Goal: Contribute content: Contribute content

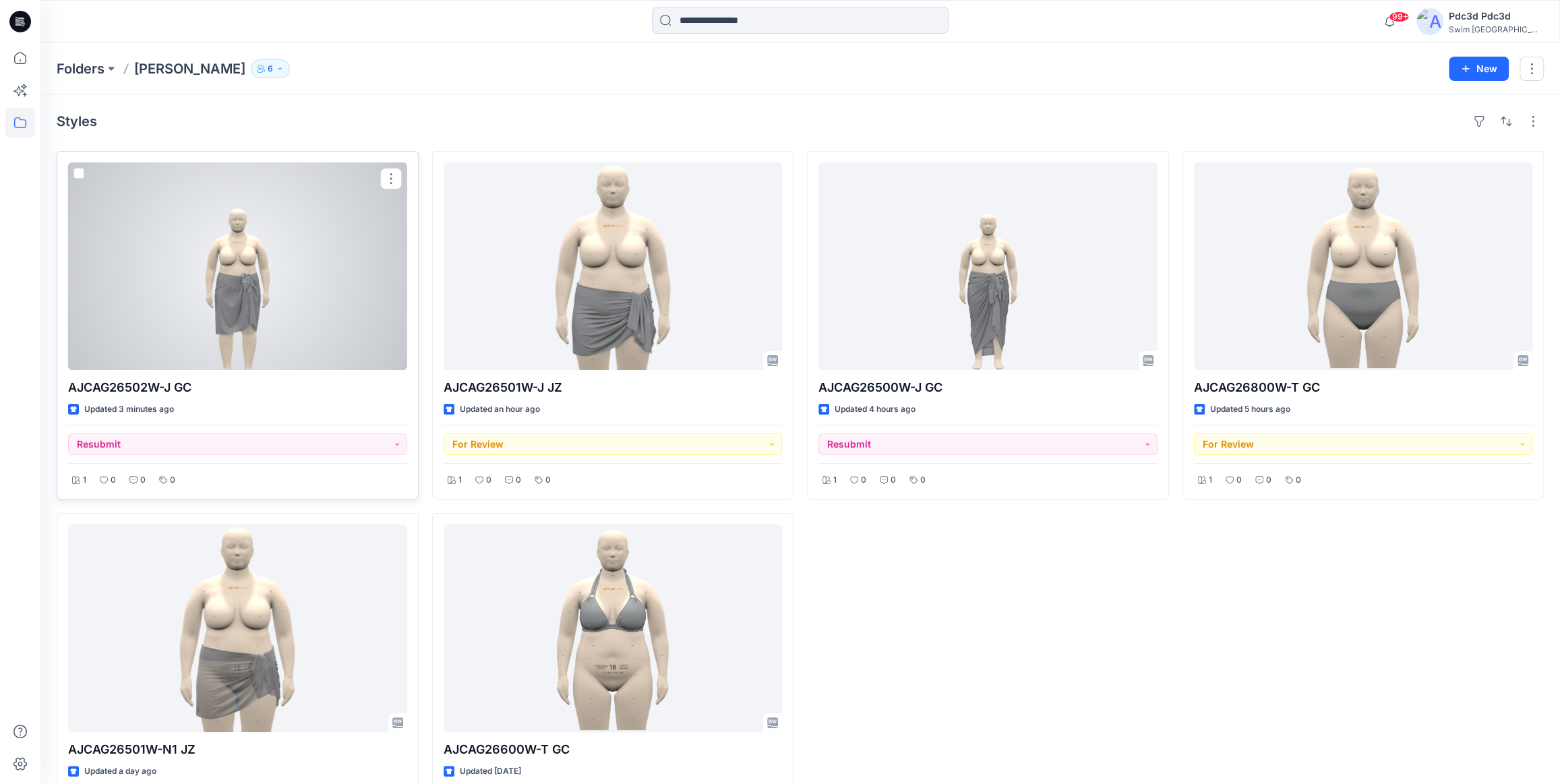
click at [273, 282] on div at bounding box center [237, 266] width 339 height 207
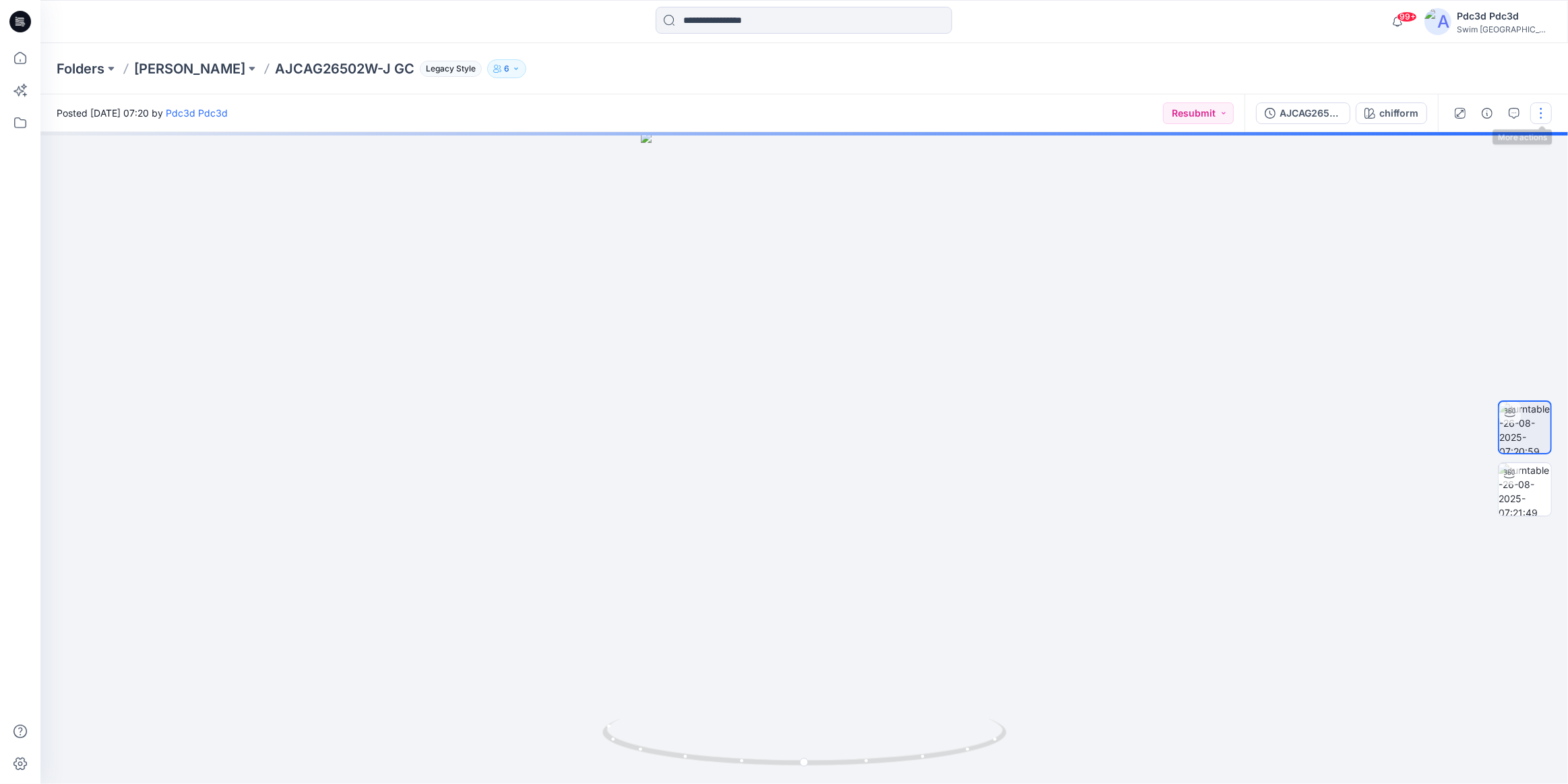
click at [1539, 115] on button "button" at bounding box center [1541, 113] width 22 height 22
click at [1457, 150] on p "Edit" at bounding box center [1455, 144] width 17 height 14
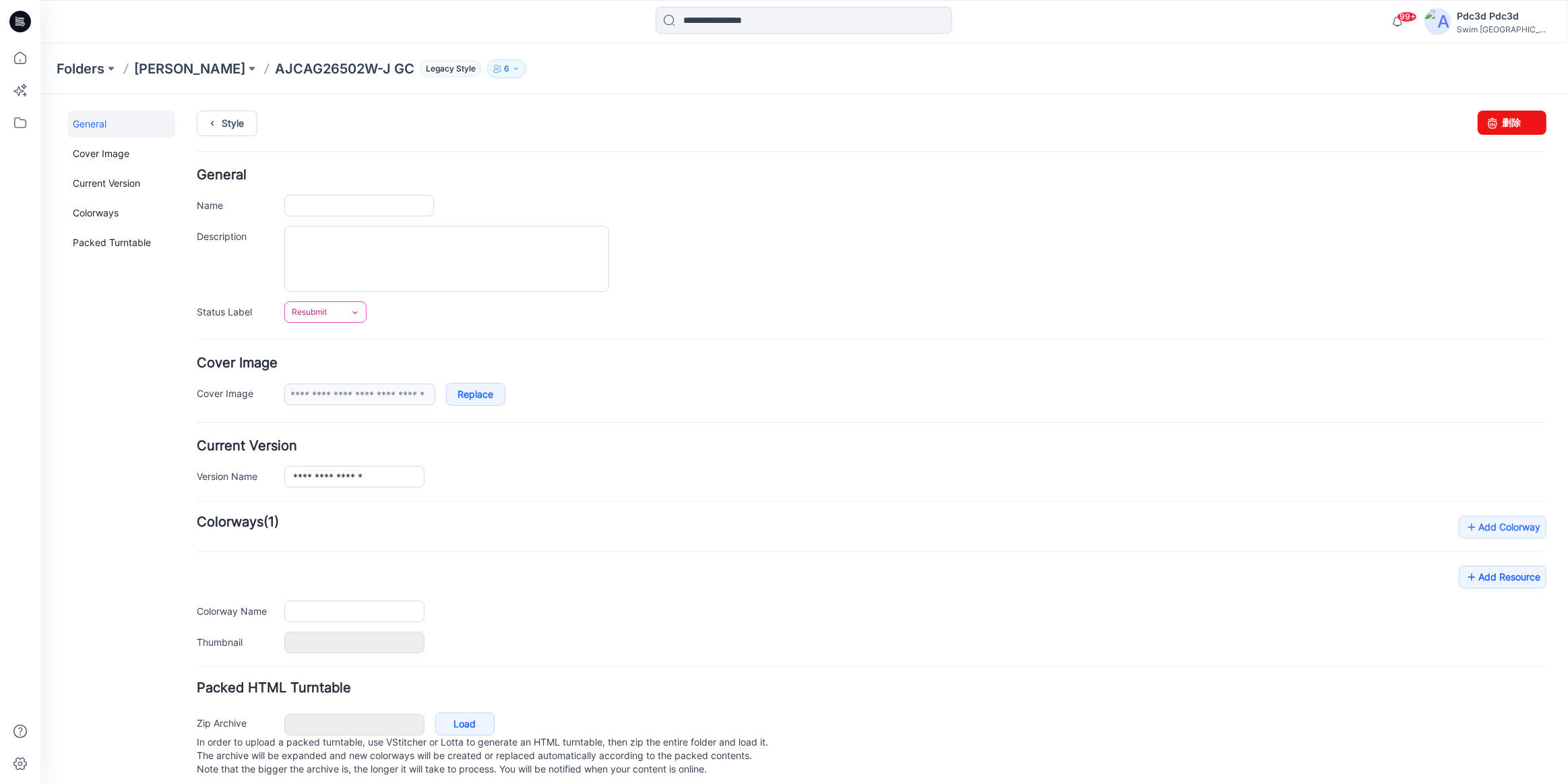
click at [339, 301] on link "Resubmit" at bounding box center [325, 311] width 82 height 22
type input "**********"
type input "********"
type input "**********"
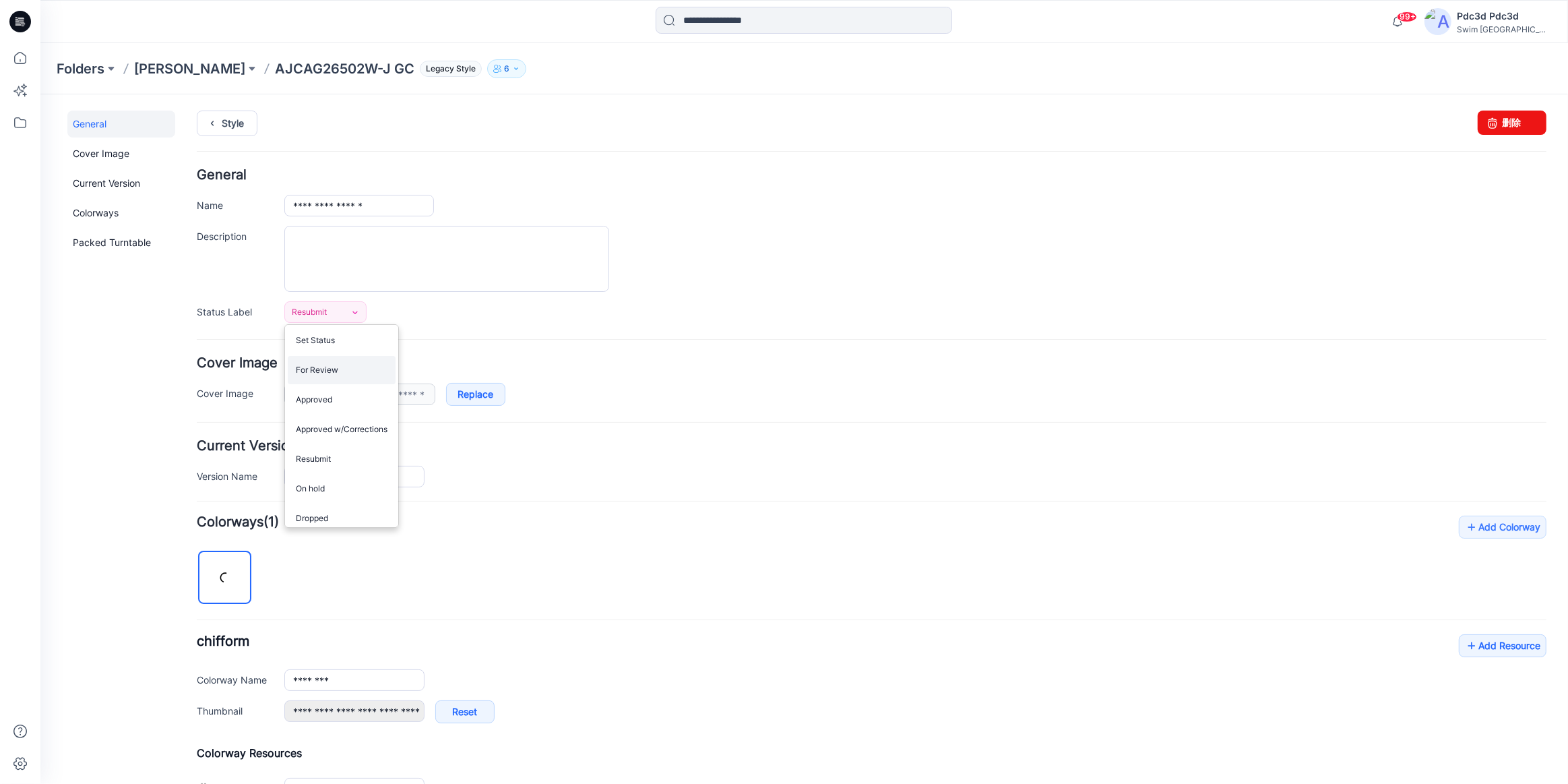
click at [353, 366] on link "For Review" at bounding box center [342, 369] width 108 height 28
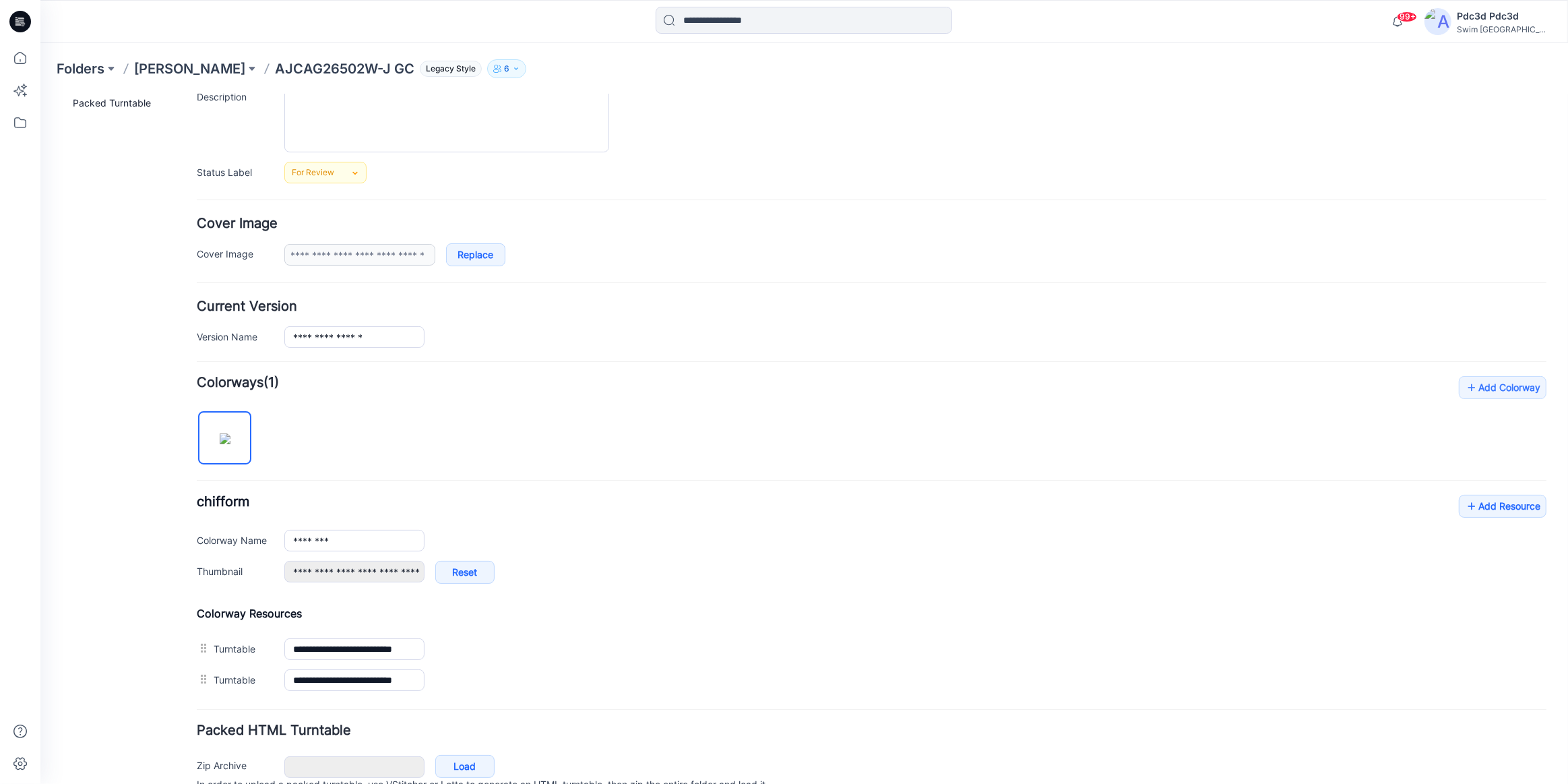
scroll to position [184, 0]
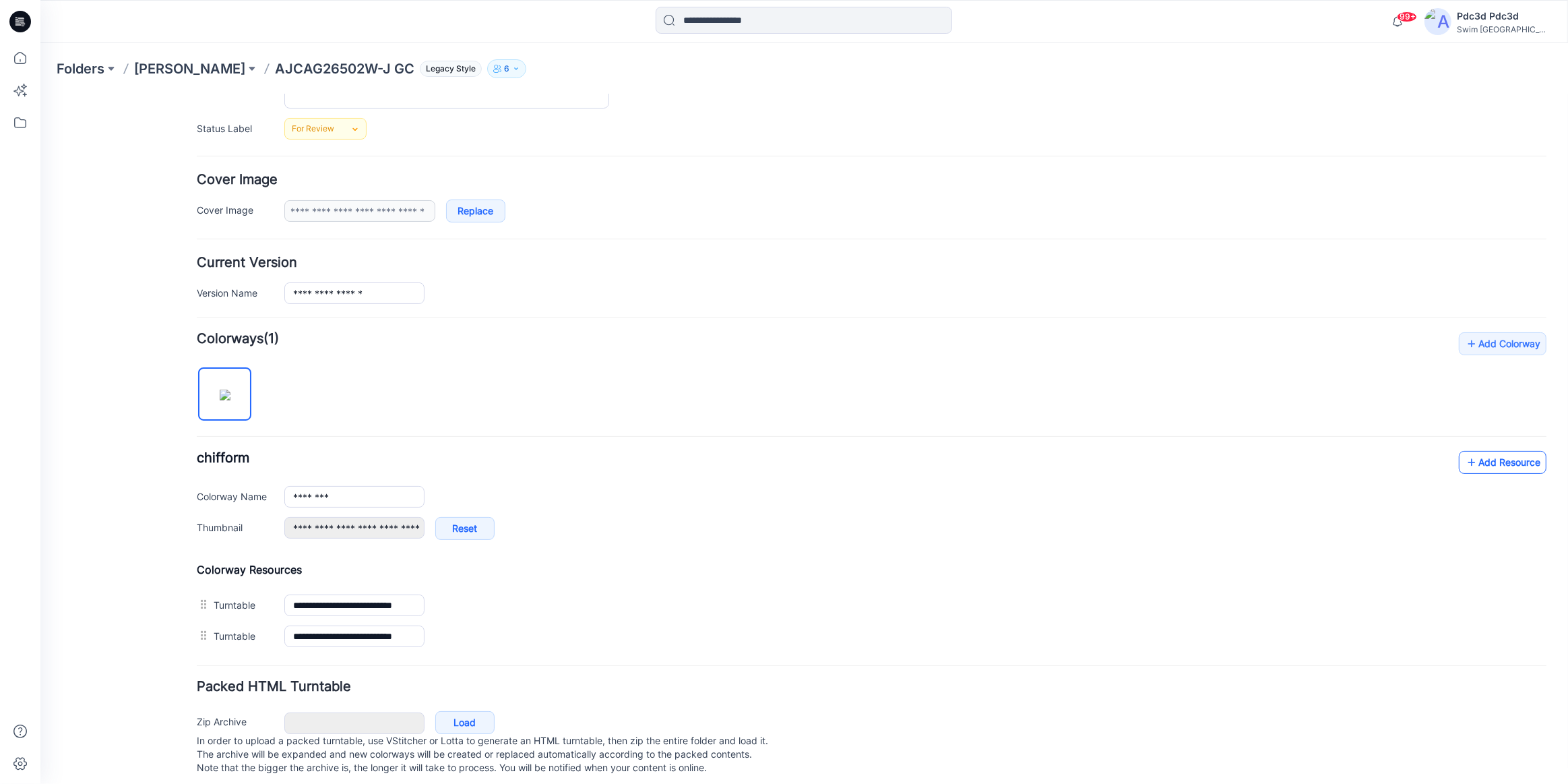
click at [1503, 455] on link "Add Resource" at bounding box center [1502, 461] width 87 height 23
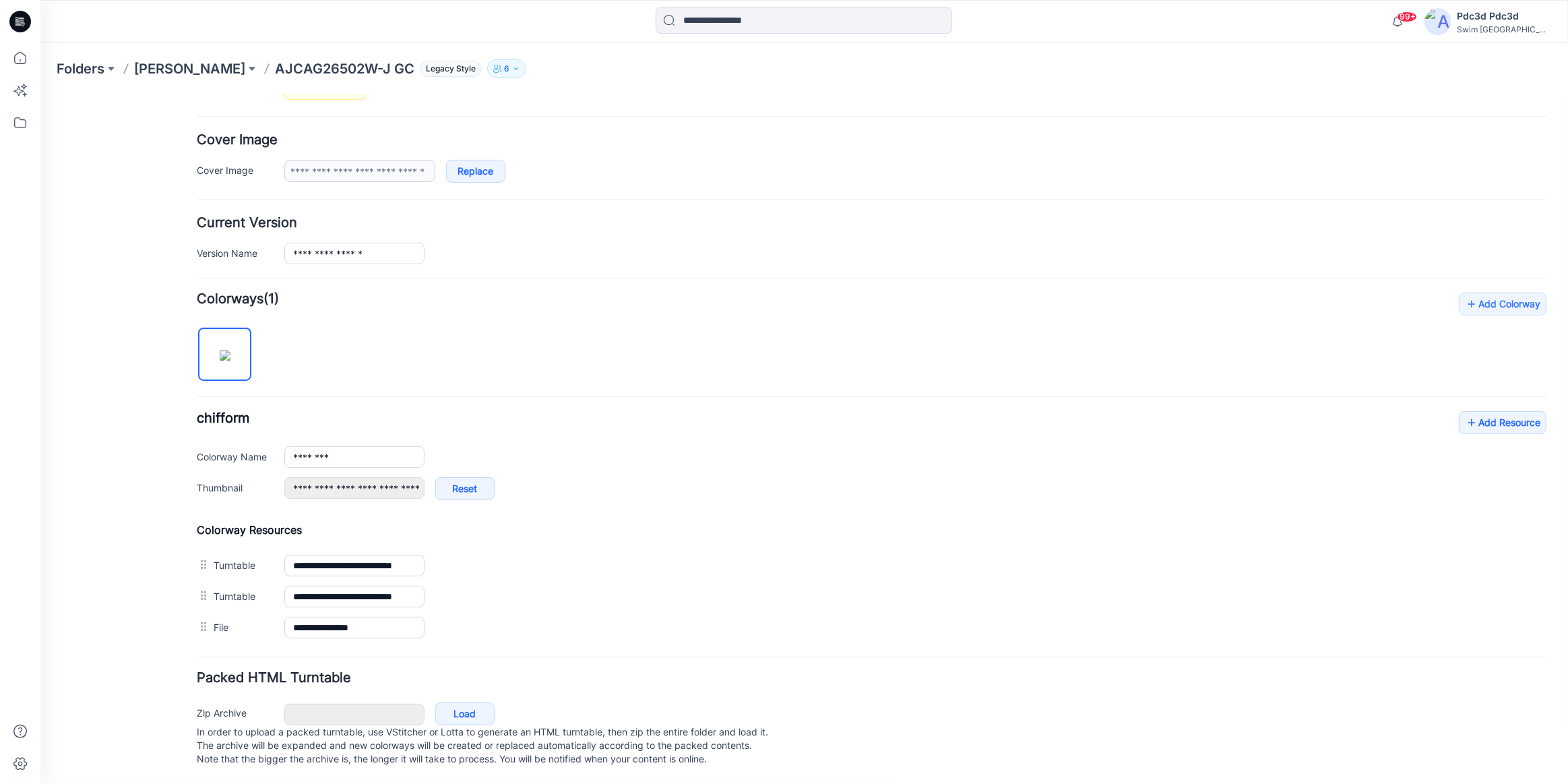
scroll to position [236, 0]
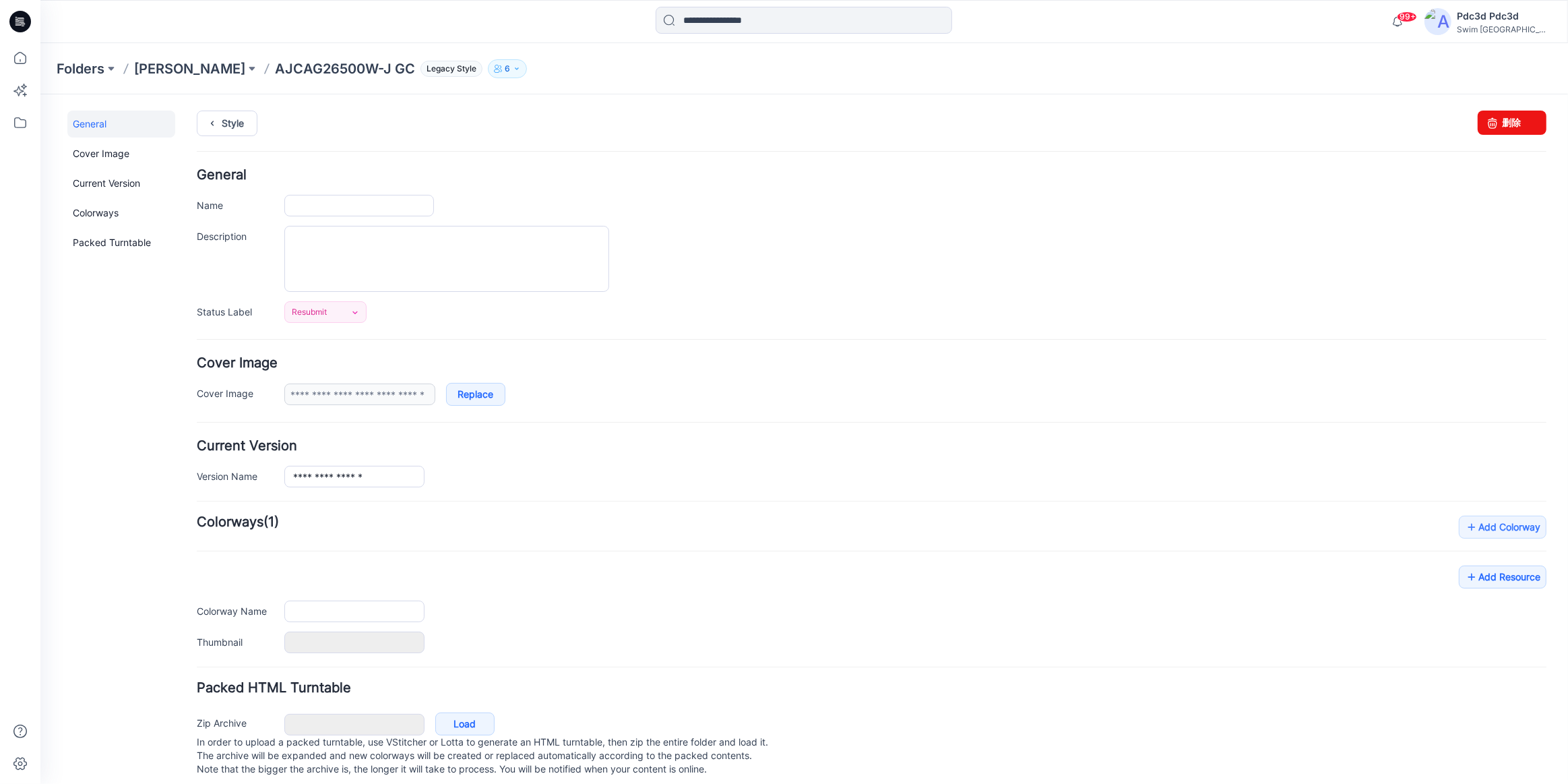
type input "**********"
type input "********"
type input "**********"
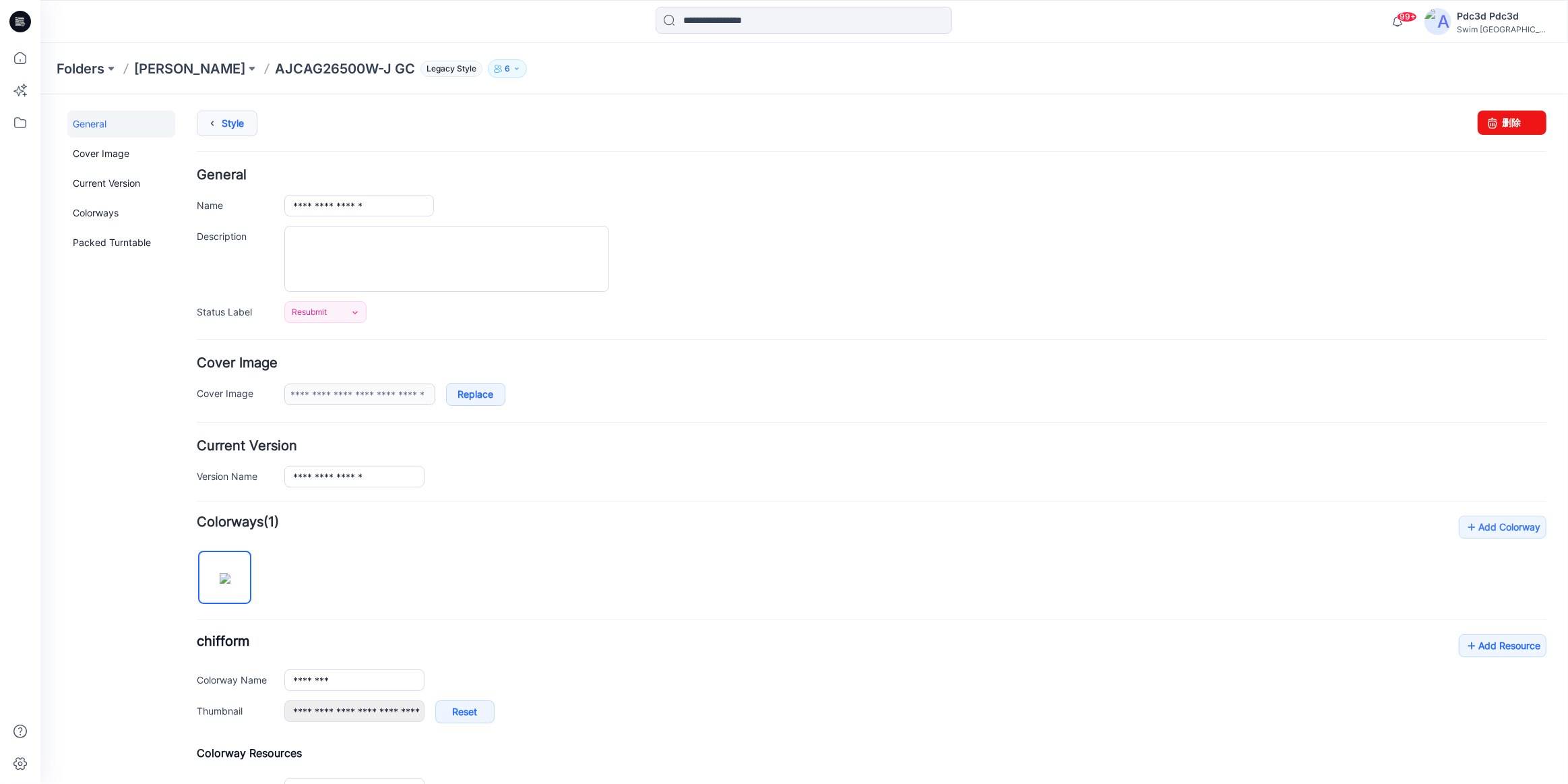
click at [236, 122] on link "Style" at bounding box center [227, 122] width 60 height 25
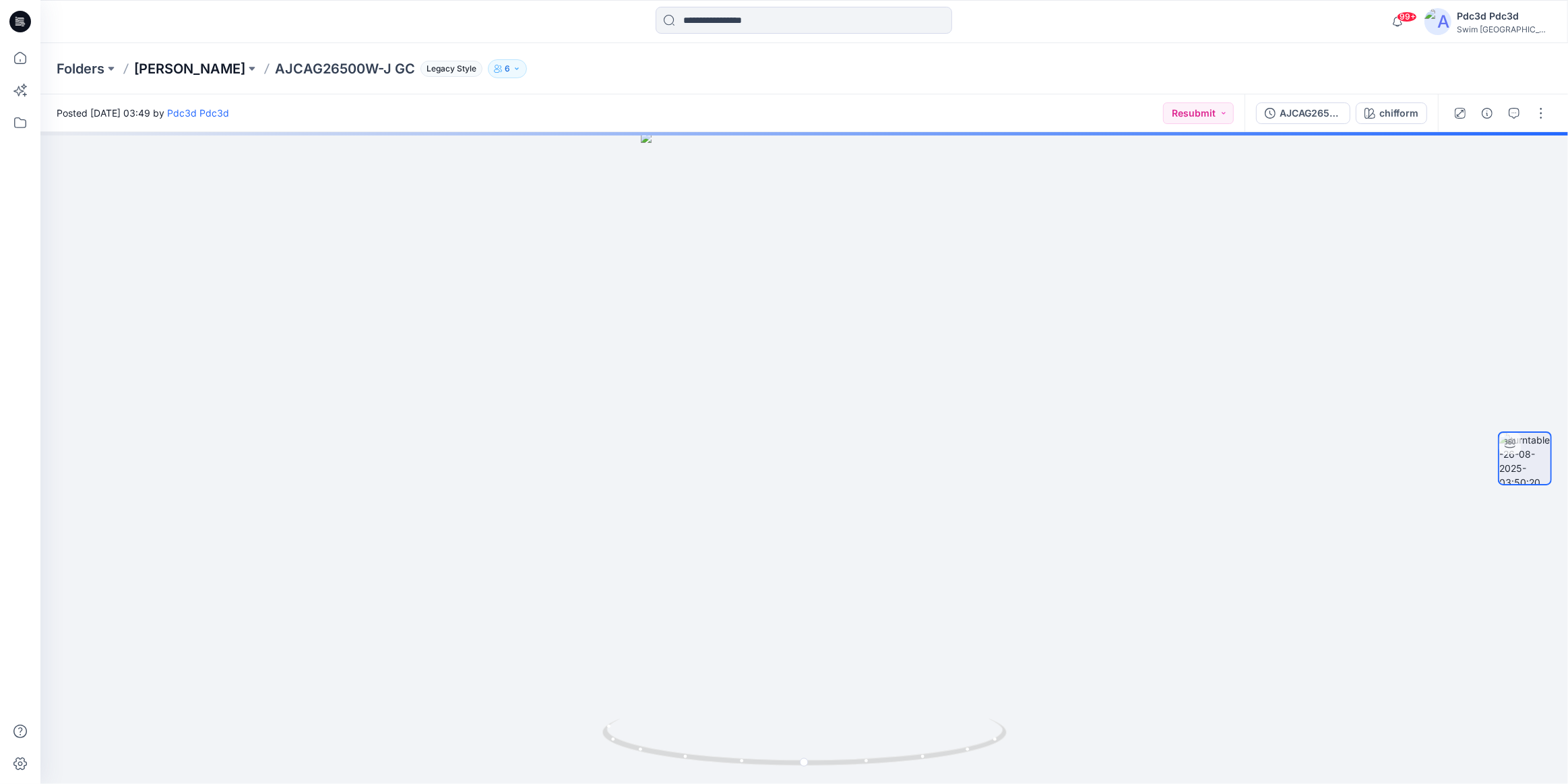
click at [217, 69] on p "[PERSON_NAME]" at bounding box center [189, 68] width 111 height 19
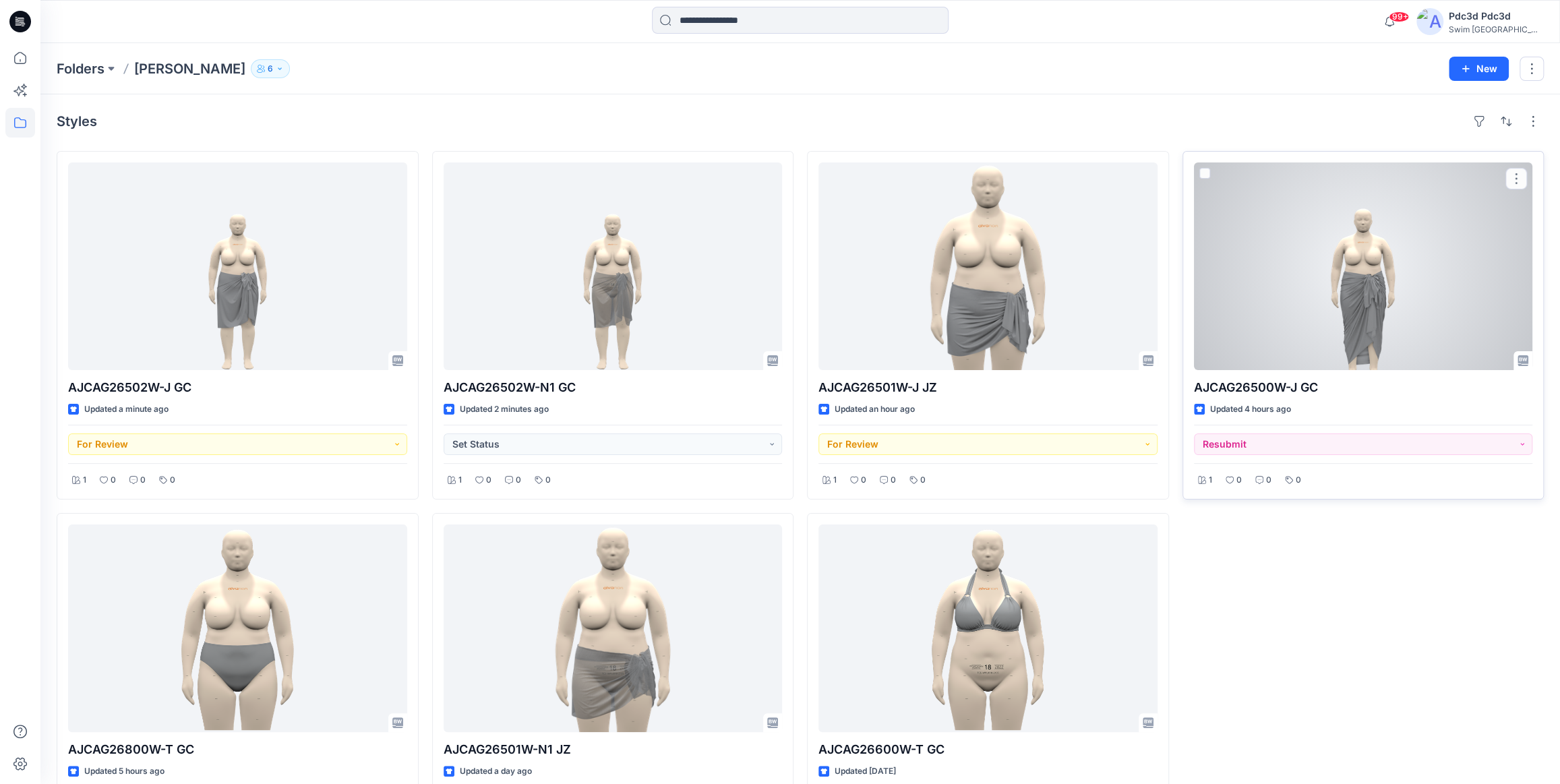
click at [1425, 276] on div at bounding box center [1364, 266] width 339 height 207
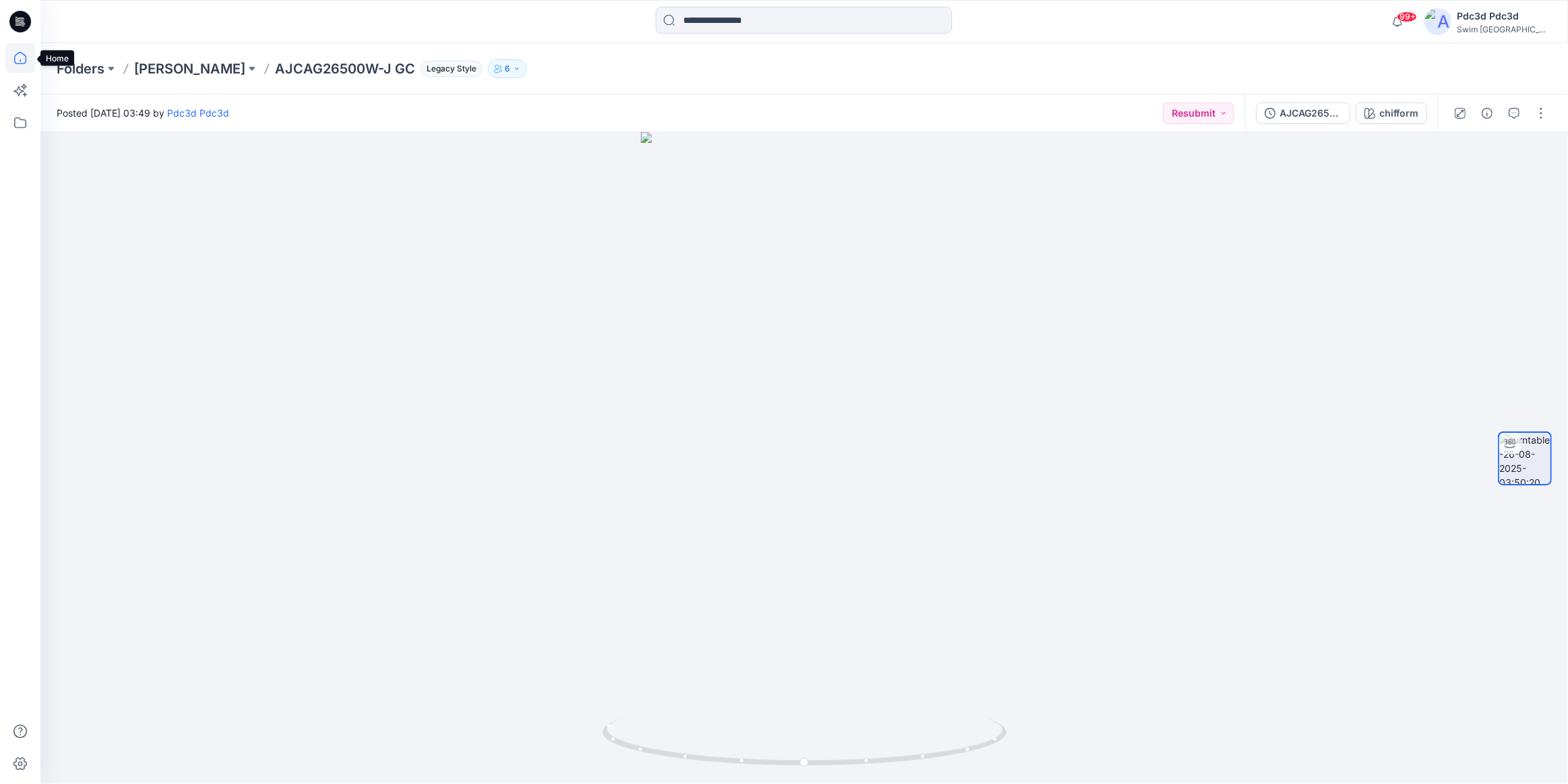
click at [16, 53] on icon at bounding box center [20, 58] width 30 height 30
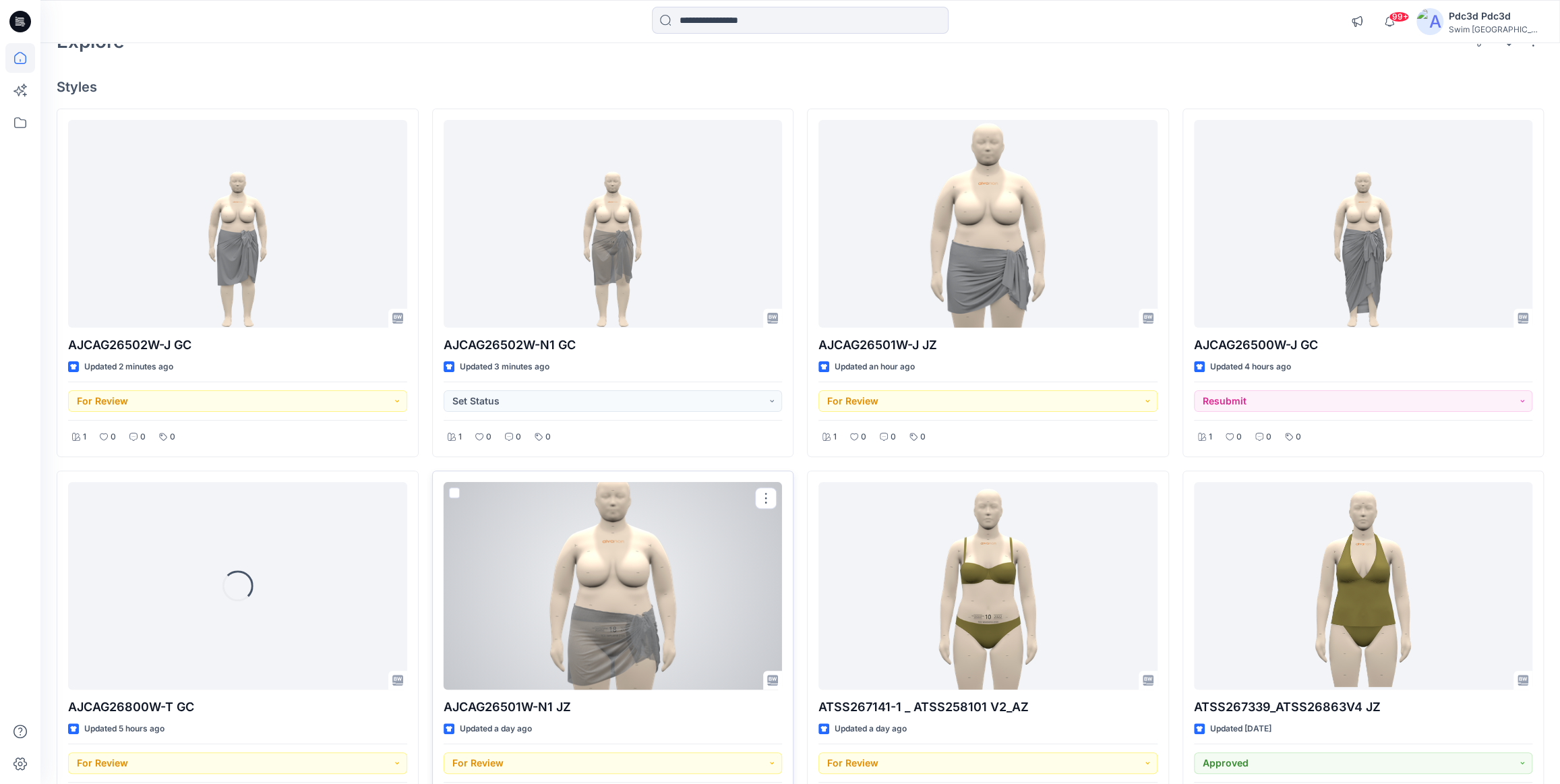
scroll to position [122, 0]
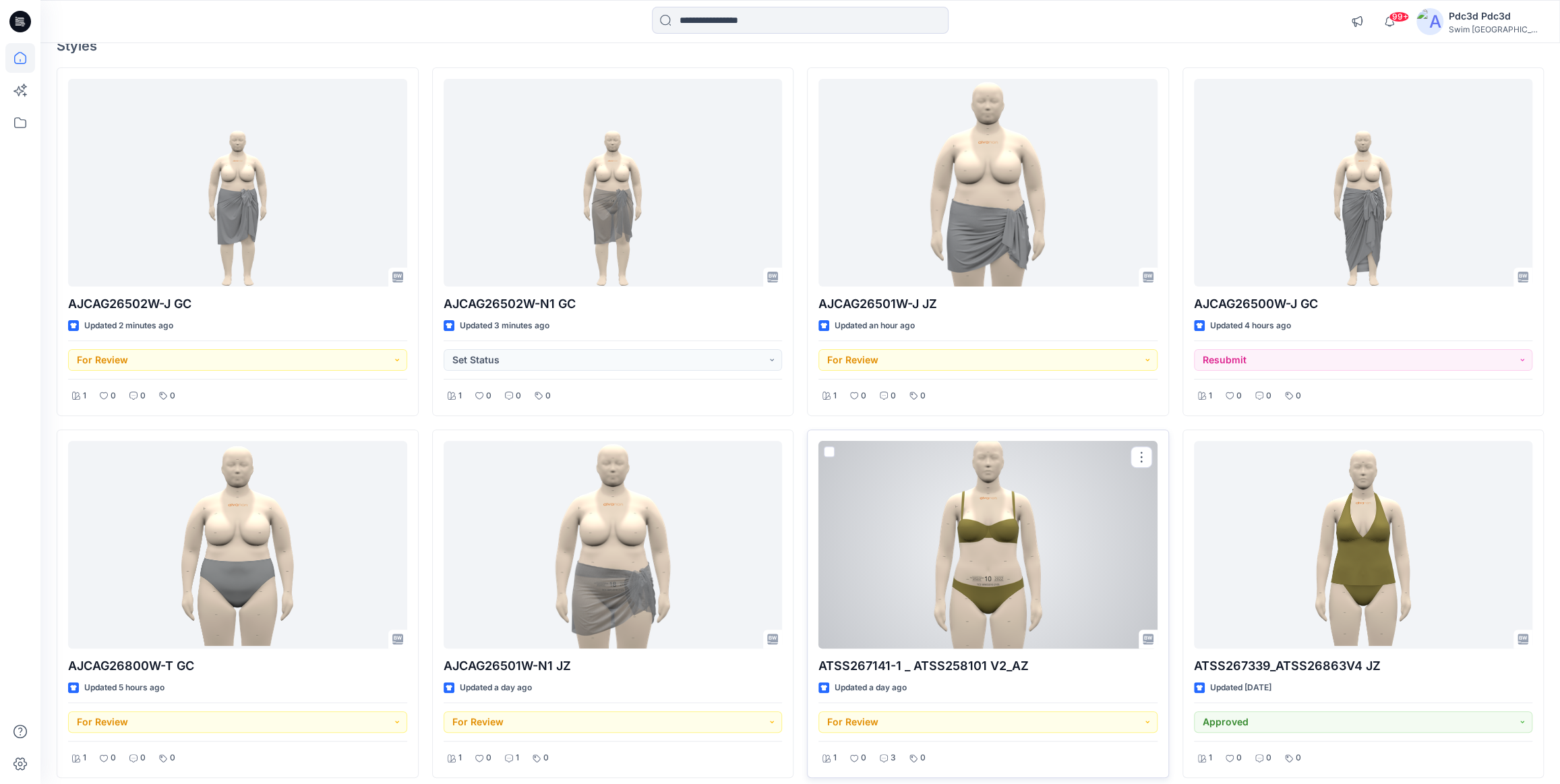
click at [908, 544] on div at bounding box center [988, 545] width 339 height 207
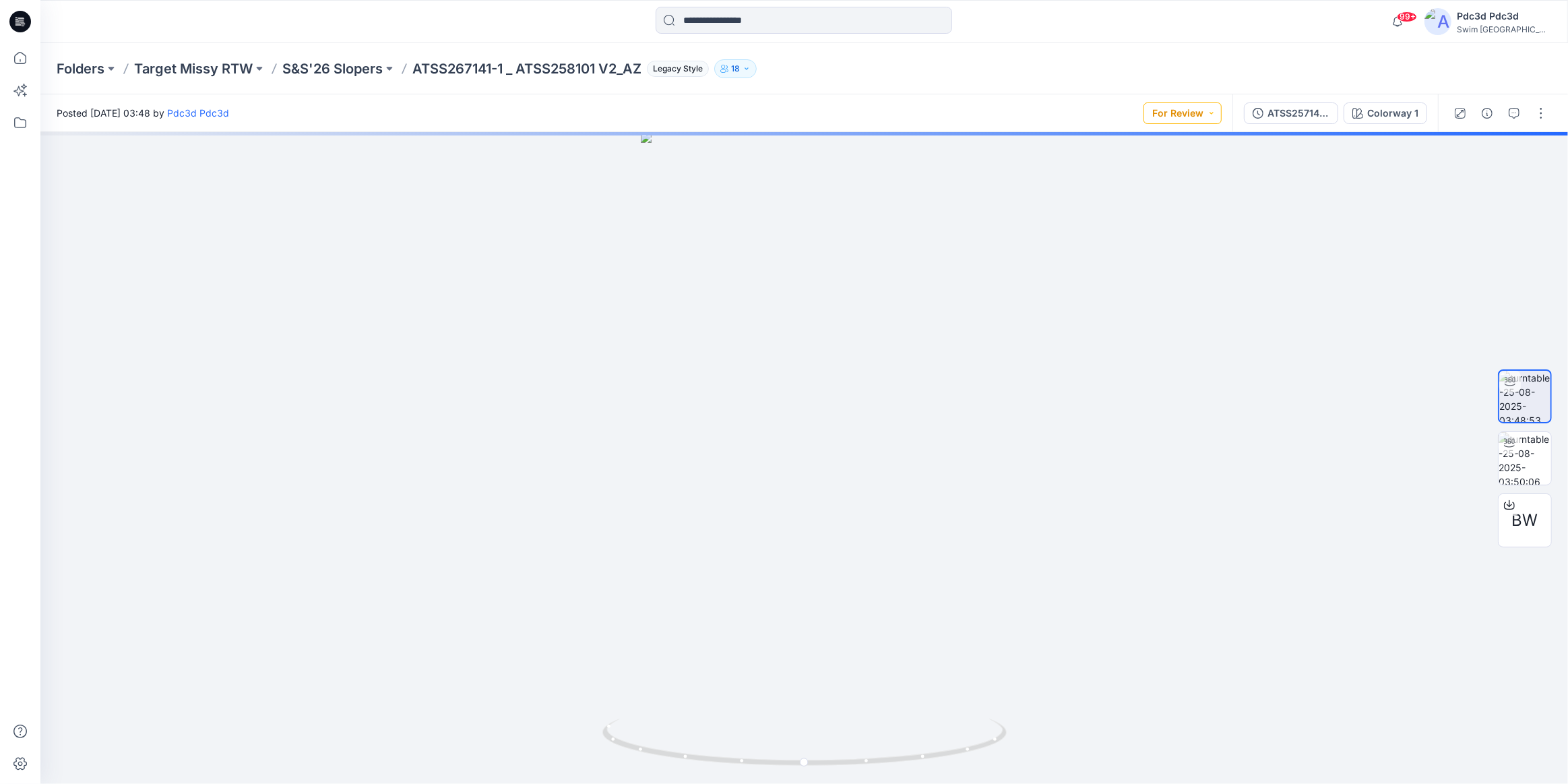
click at [1179, 119] on button "For Review" at bounding box center [1182, 113] width 78 height 22
click at [1172, 262] on span "Resubmit" at bounding box center [1146, 265] width 66 height 19
click at [1517, 117] on icon "button" at bounding box center [1514, 113] width 10 height 10
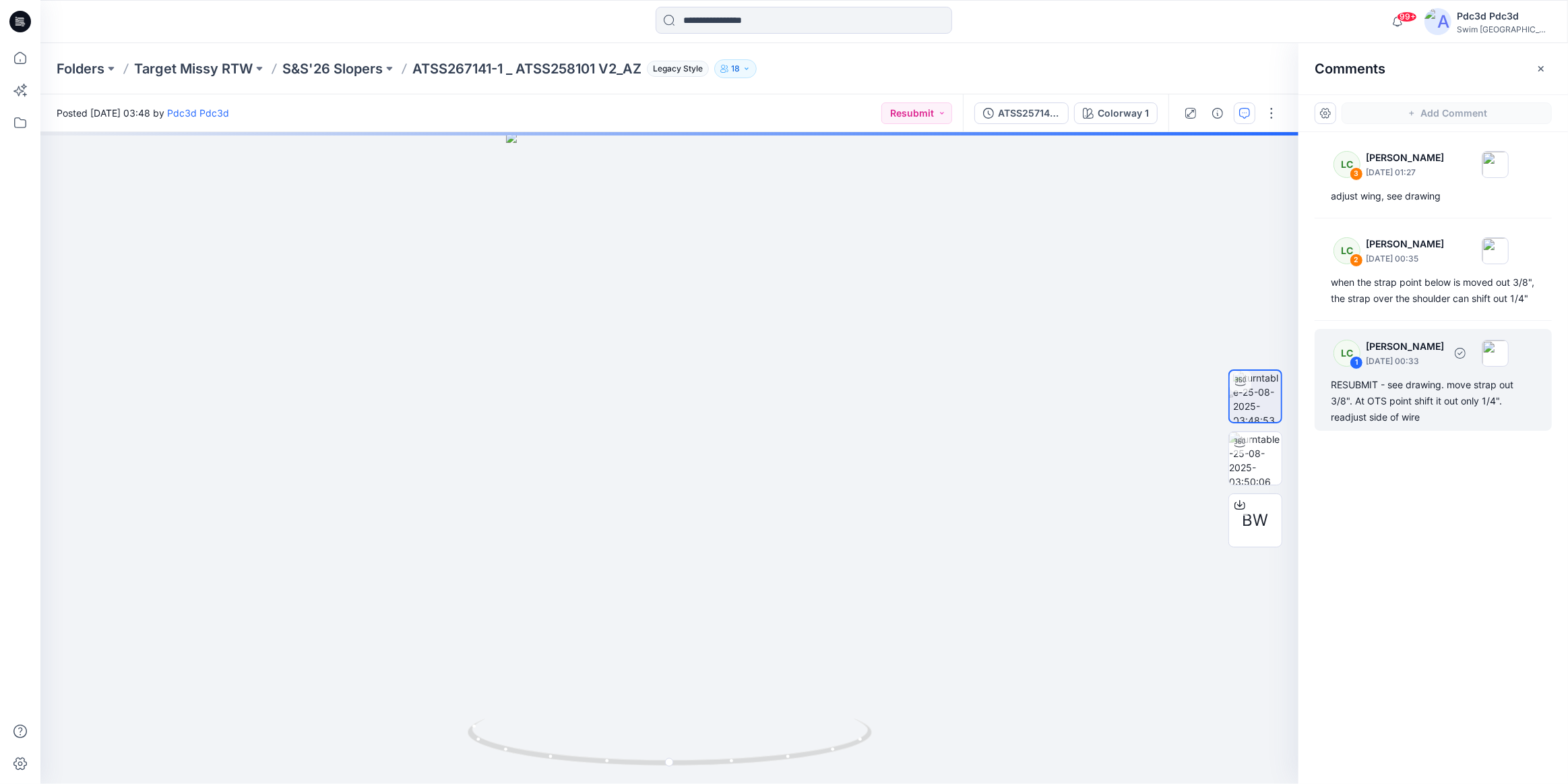
click at [1464, 411] on div "RESUBMIT - see drawing. move strap out 3/8". At OTS point shift it out only 1/4…" at bounding box center [1433, 401] width 205 height 48
click at [1363, 551] on div "LC 3 [PERSON_NAME] [DATE] 01:27 adjust wing, see drawing LC 2 [PERSON_NAME] [DA…" at bounding box center [1433, 433] width 269 height 602
click at [1384, 411] on div "RESUBMIT - see drawing. move strap out 3/8". At OTS point shift it out only 1/4…" at bounding box center [1433, 401] width 205 height 48
click at [937, 444] on div "4 Cancel Post" at bounding box center [669, 458] width 1258 height 652
click at [1050, 527] on button "Cancel" at bounding box center [1054, 532] width 54 height 22
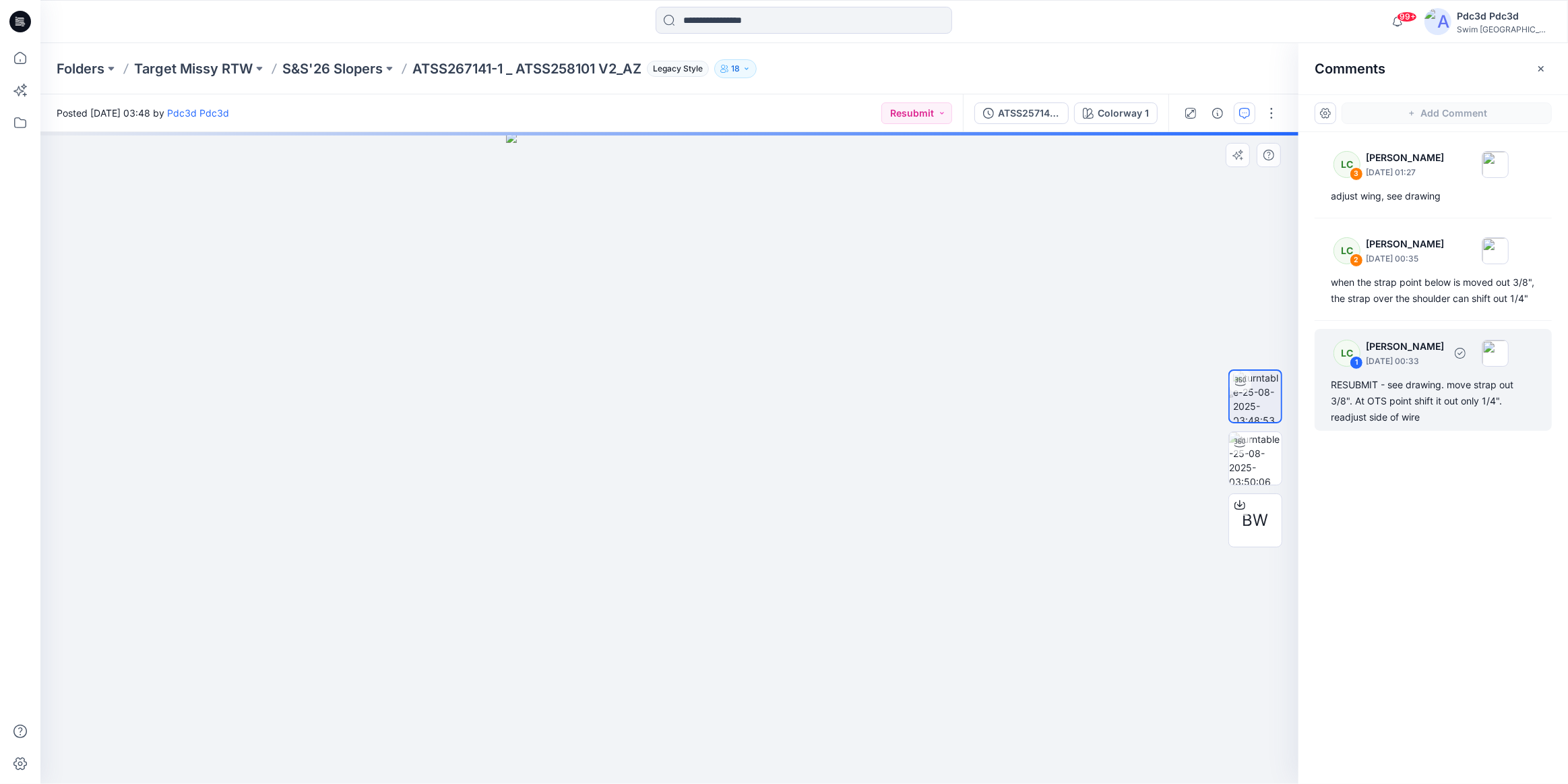
click at [1393, 405] on div "RESUBMIT - see drawing. move strap out 3/8". At OTS point shift it out only 1/4…" at bounding box center [1433, 401] width 205 height 48
click at [1376, 425] on div "RESUBMIT - see drawing. move strap out 3/8". At OTS point shift it out only 1/4…" at bounding box center [1433, 401] width 205 height 48
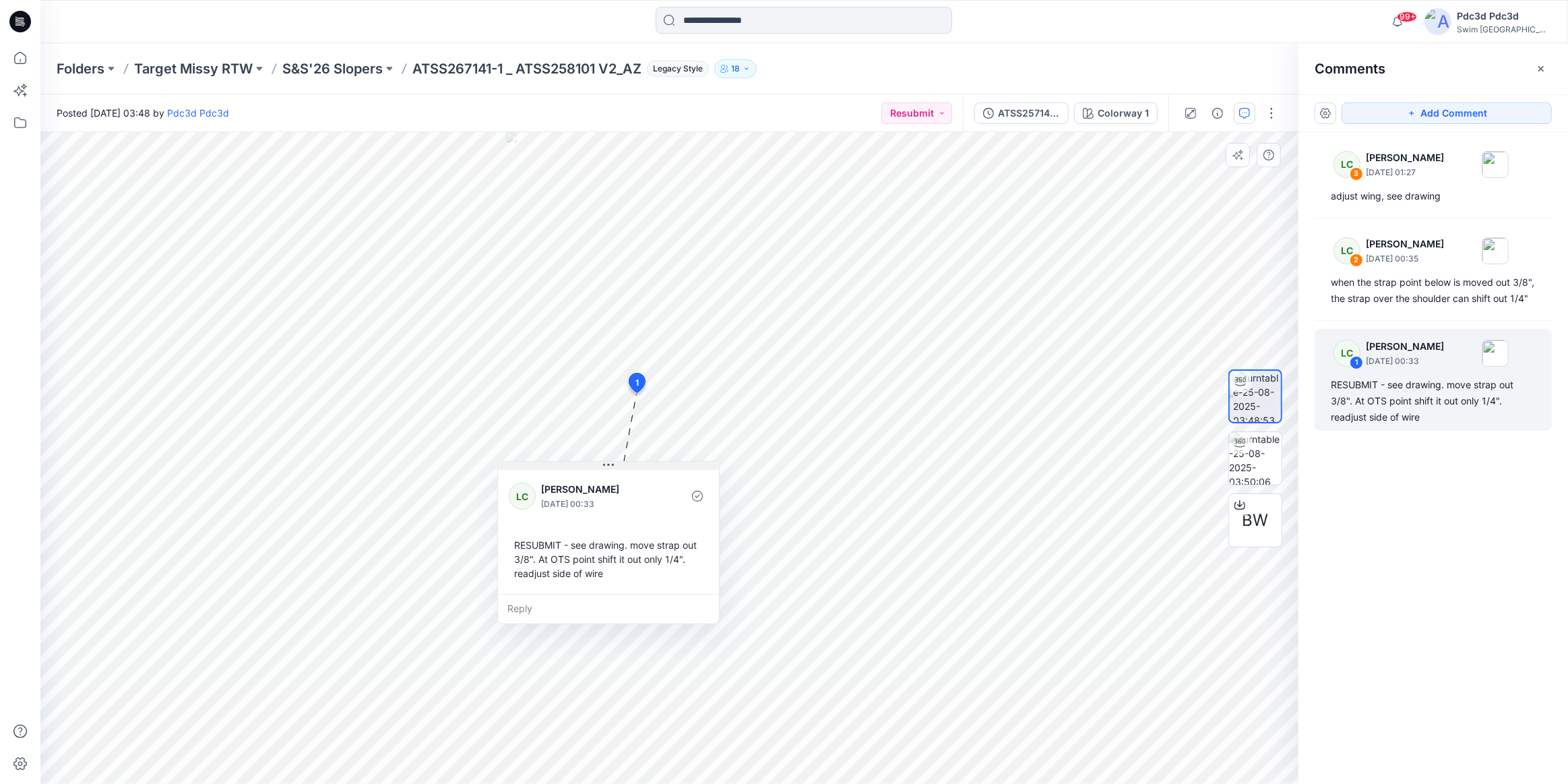
drag, startPoint x: 722, startPoint y: 404, endPoint x: 603, endPoint y: 465, distance: 133.7
click at [603, 465] on icon at bounding box center [604, 465] width 2 height 2
click at [1402, 295] on div "when the strap point below is moved out 3/8", the strap over the shoulder can s…" at bounding box center [1433, 290] width 205 height 32
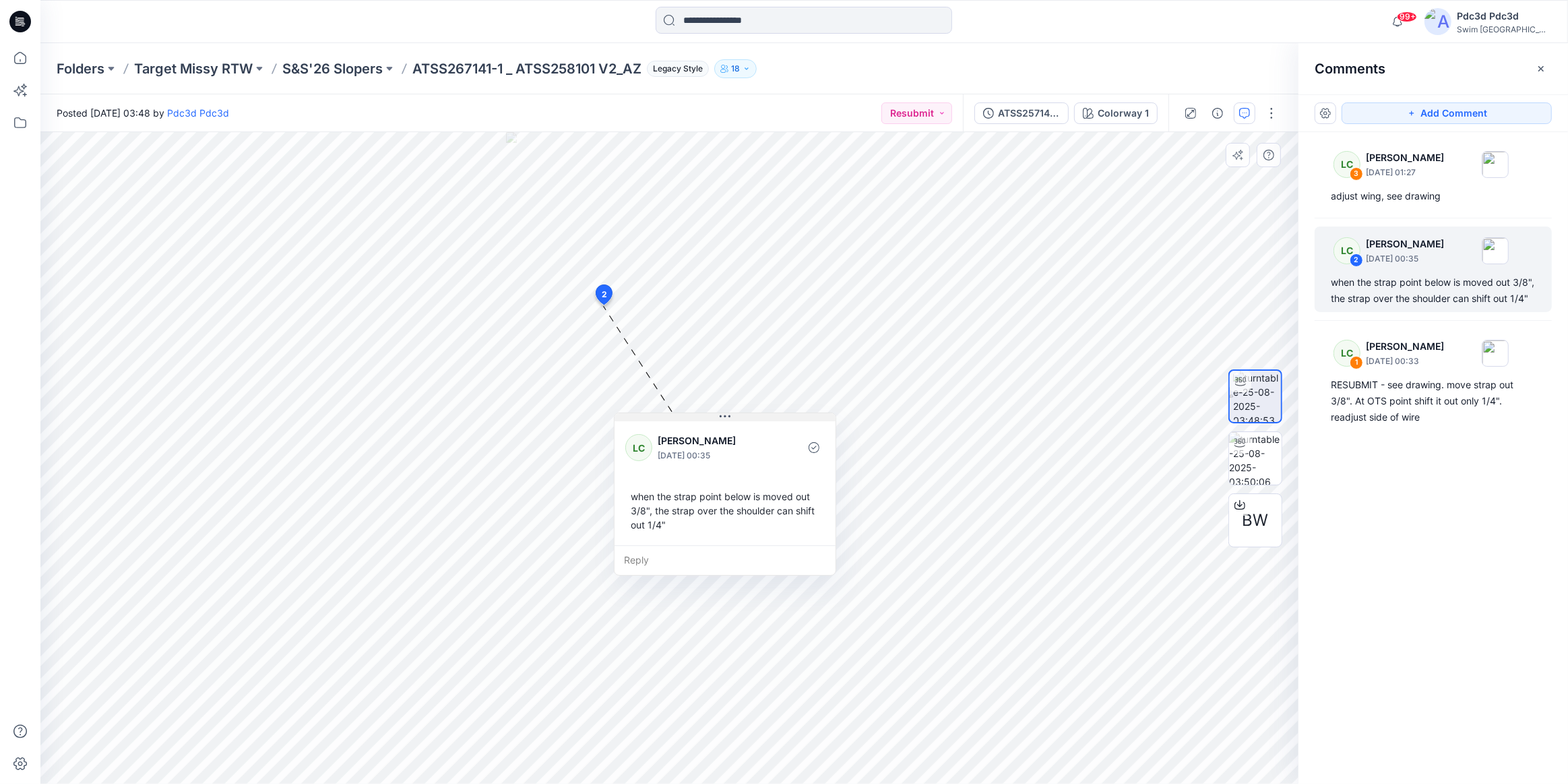
drag, startPoint x: 696, startPoint y: 317, endPoint x: 727, endPoint y: 418, distance: 105.7
click at [727, 418] on icon at bounding box center [725, 416] width 10 height 10
click at [1382, 205] on div "LC 3 [PERSON_NAME] [DATE] 01:27 adjust wing, see drawing" at bounding box center [1433, 175] width 237 height 69
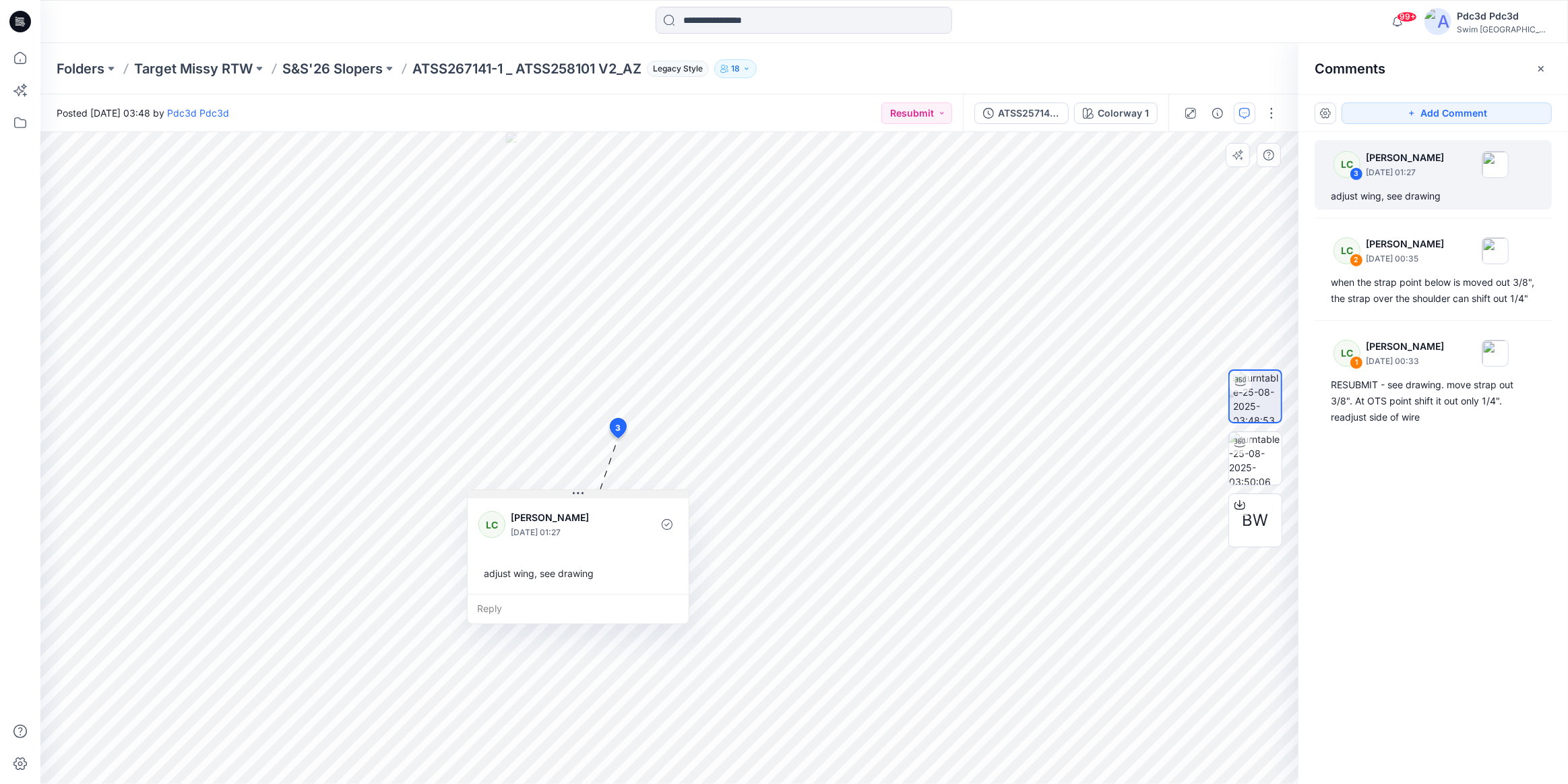
drag, startPoint x: 702, startPoint y: 451, endPoint x: 572, endPoint y: 496, distance: 137.6
click at [573, 496] on icon at bounding box center [578, 493] width 10 height 10
